Goal: Information Seeking & Learning: Learn about a topic

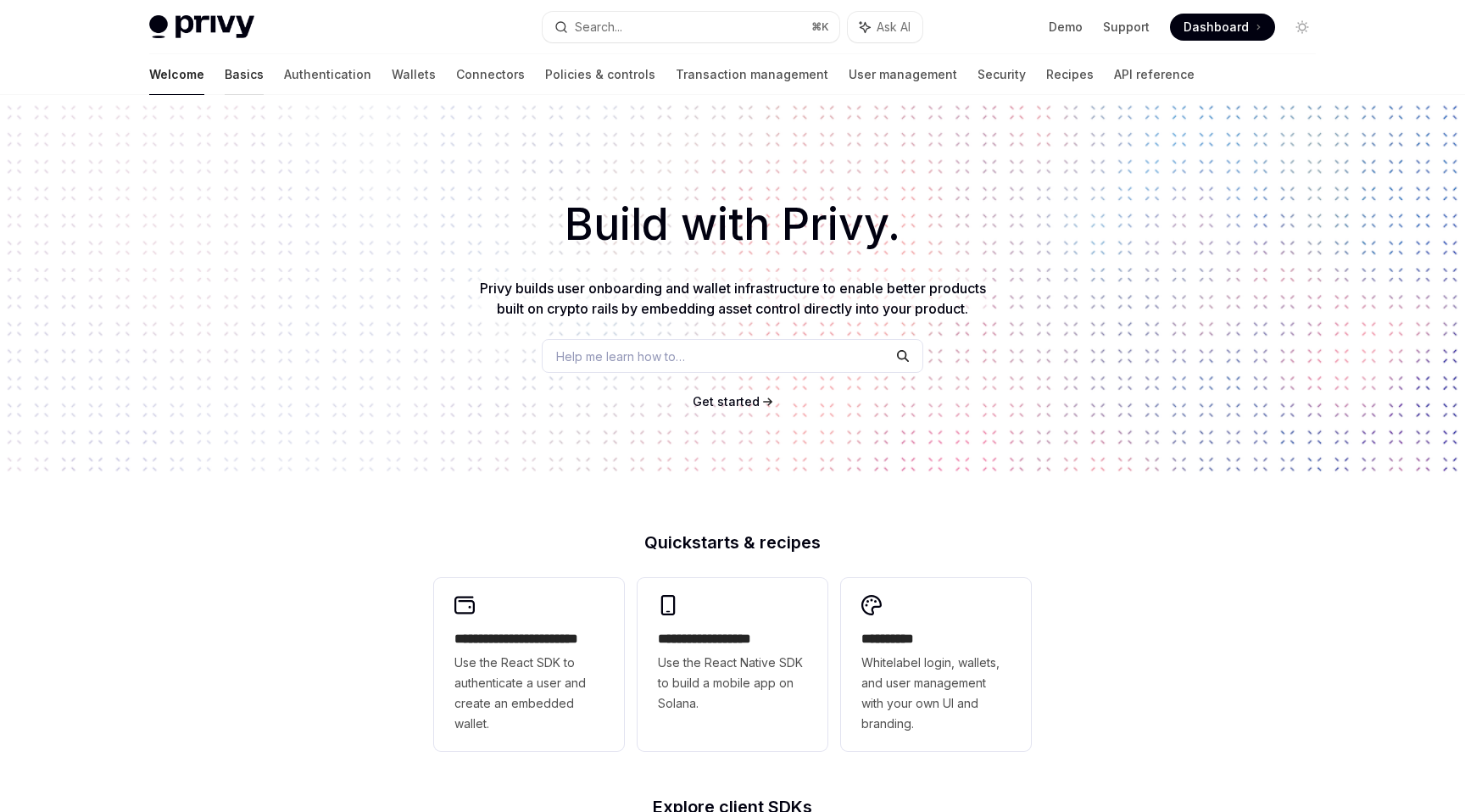
click at [225, 69] on link "Basics" at bounding box center [244, 75] width 39 height 41
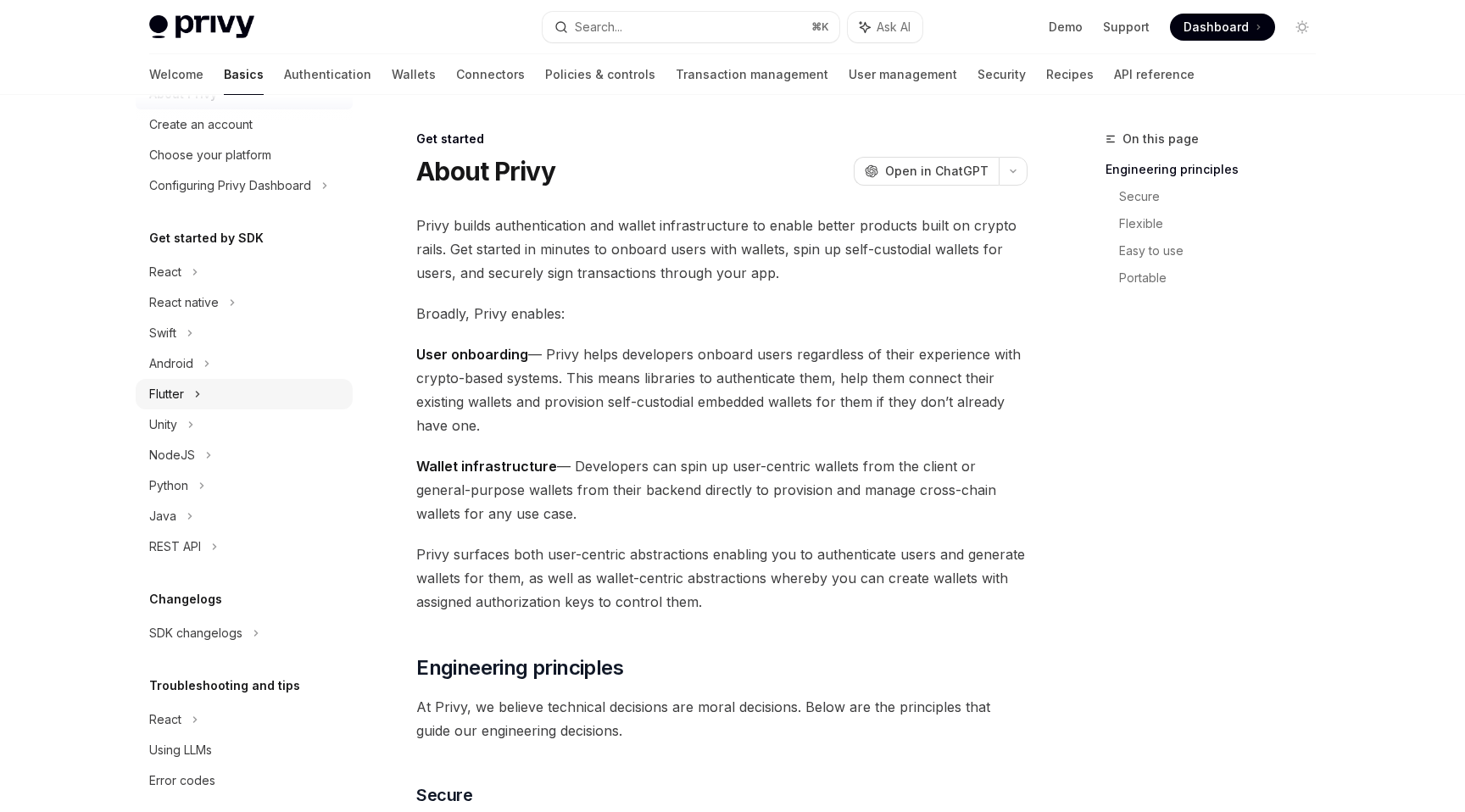
scroll to position [90, 0]
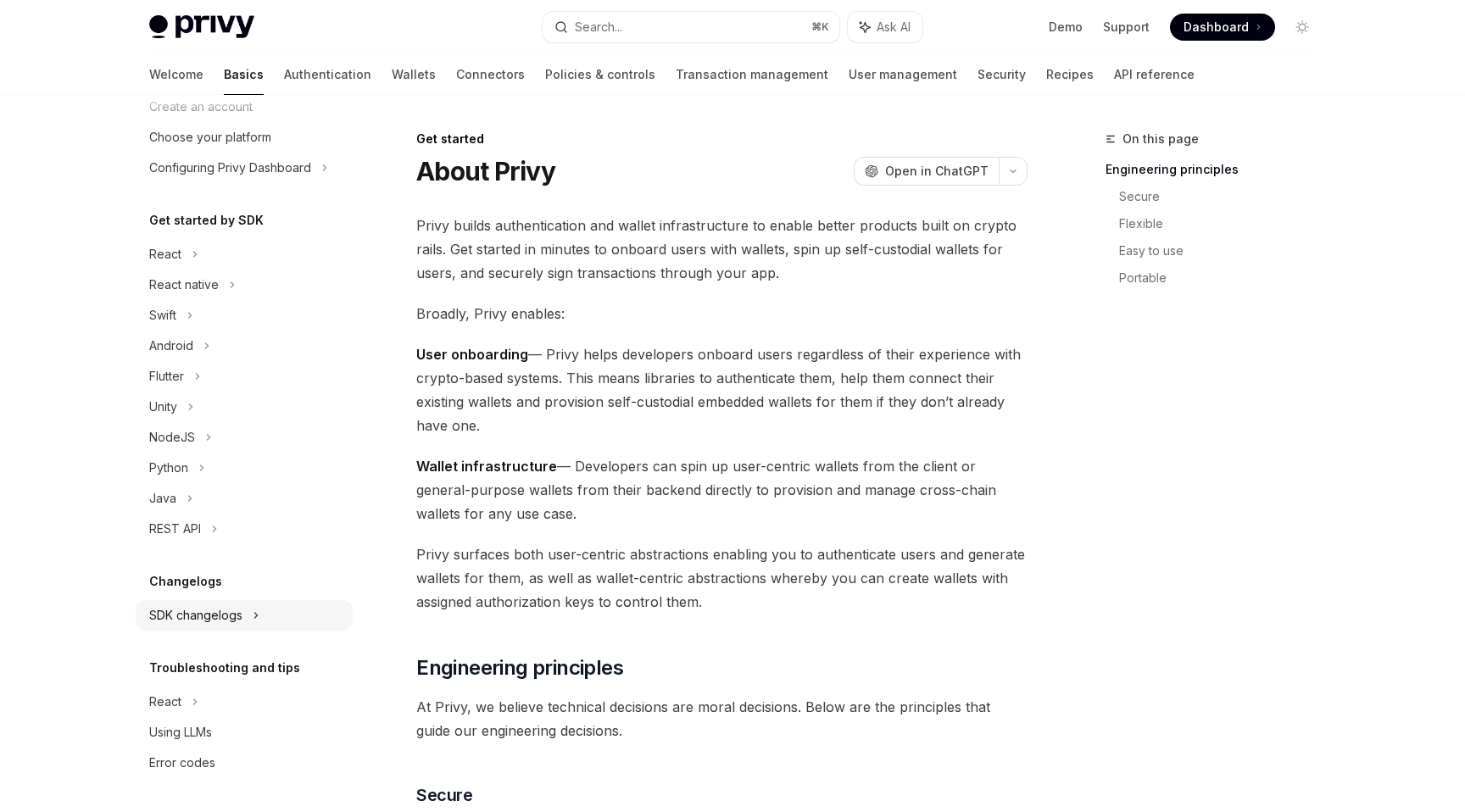
click at [181, 264] on div "SDK changelogs" at bounding box center [165, 254] width 32 height 20
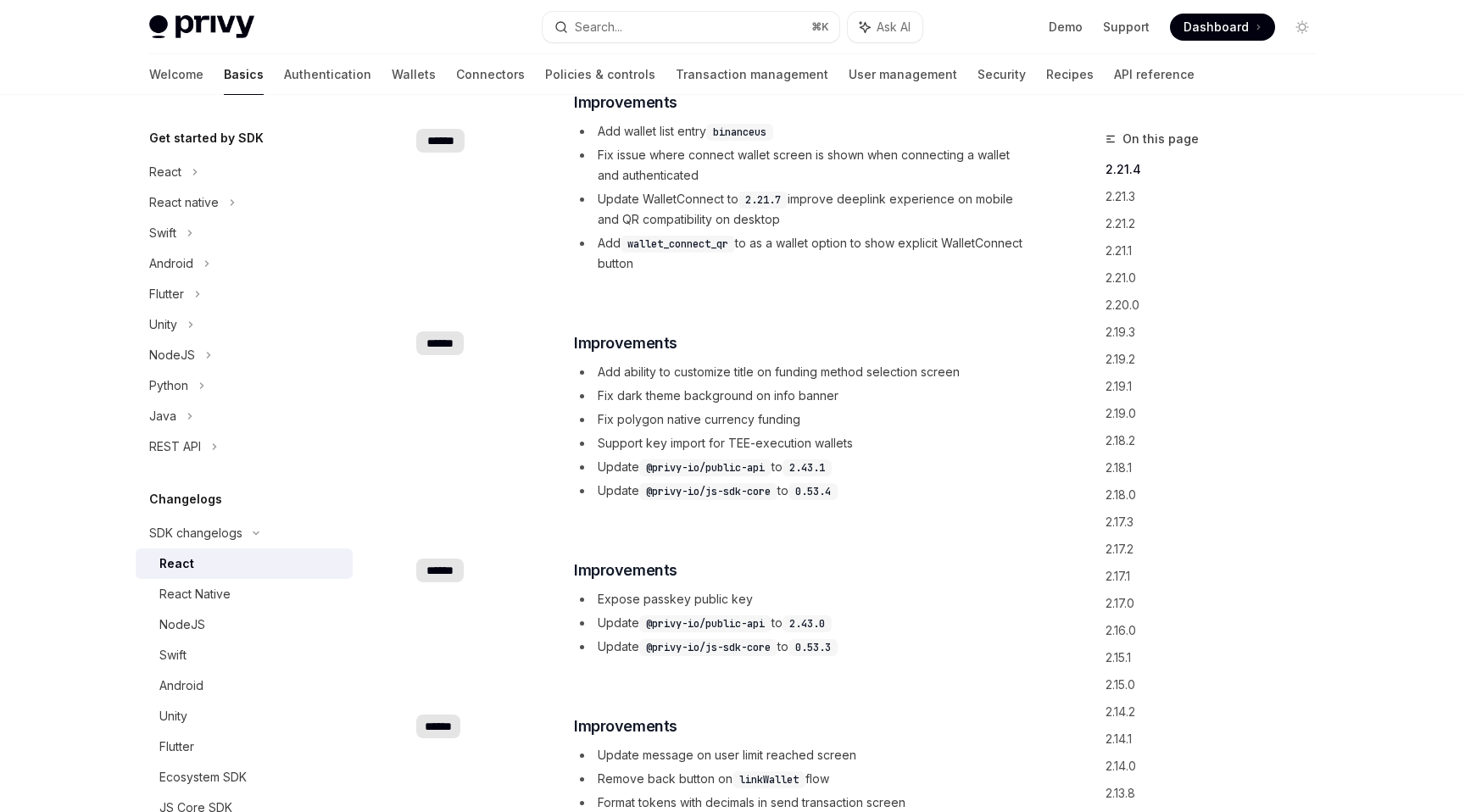
scroll to position [140, 0]
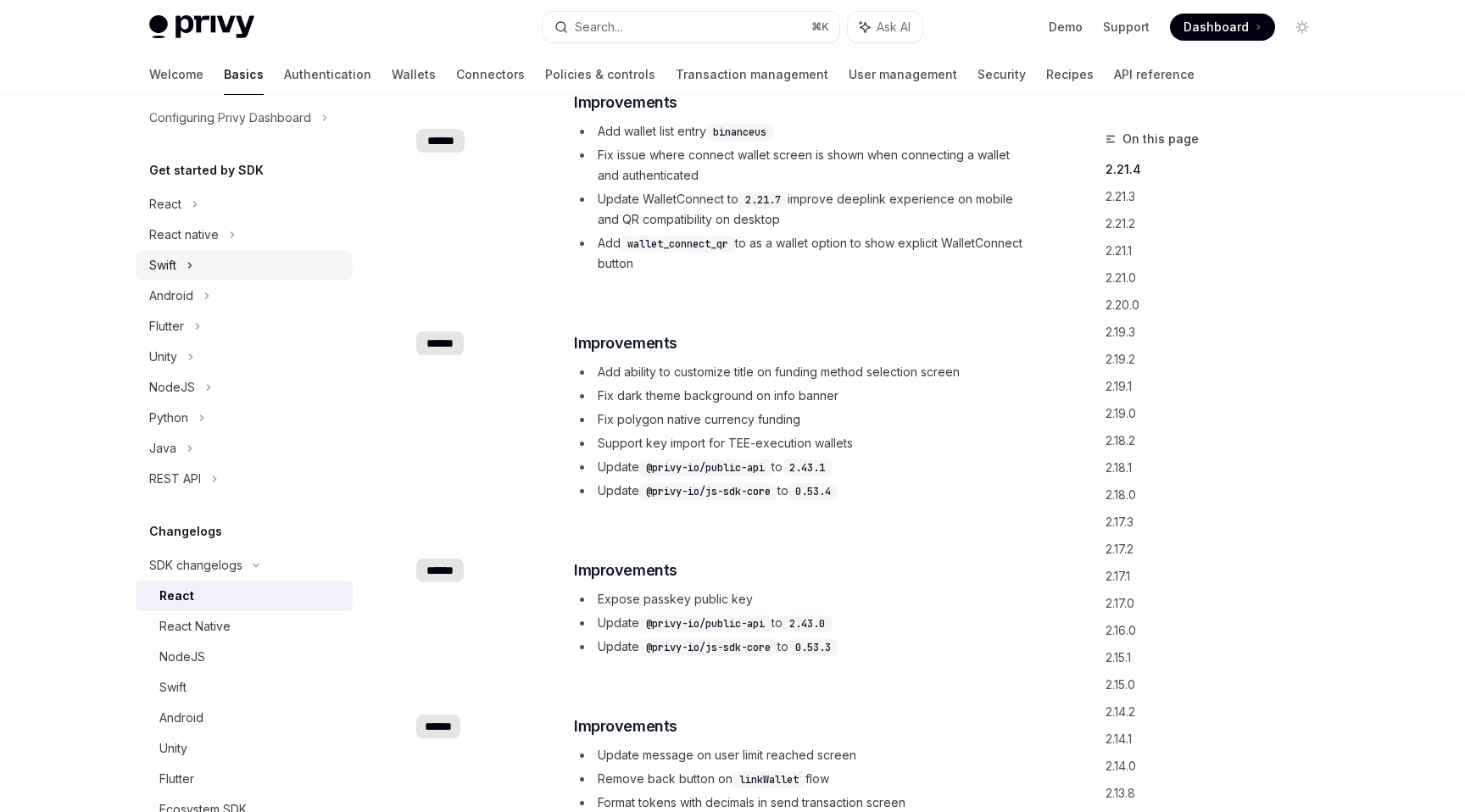
click at [189, 262] on icon at bounding box center [190, 265] width 6 height 20
type textarea "*"
